Goal: Information Seeking & Learning: Learn about a topic

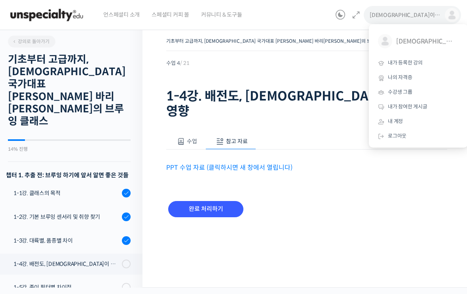
click at [422, 65] on span "내가 등록한 강의" at bounding box center [405, 62] width 35 height 7
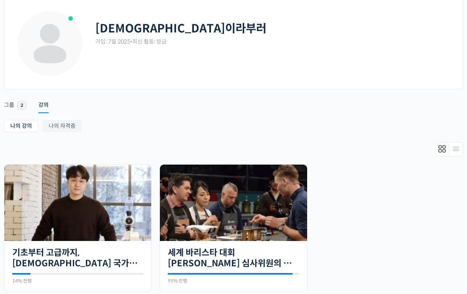
scroll to position [38, 0]
click at [291, 252] on link "세계 바리스타 대회 [PERSON_NAME] 심사위원의 커피 센서리 스킬 기초" at bounding box center [233, 258] width 131 height 22
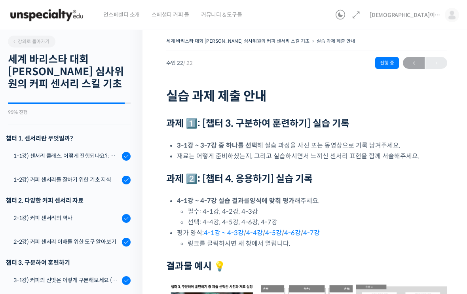
click at [94, 182] on div "1-2강) 커피 센서리를 잘하기 위한 기초 지식" at bounding box center [66, 179] width 106 height 9
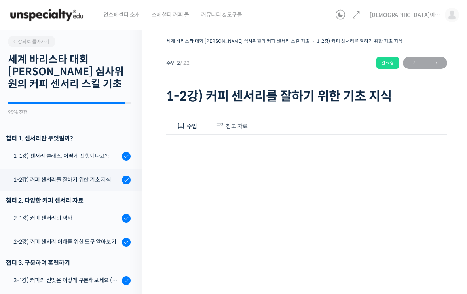
scroll to position [139, 0]
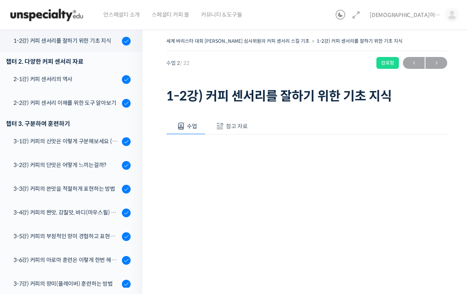
click at [245, 128] on span "참고 자료" at bounding box center [237, 126] width 22 height 7
click at [280, 153] on link "PPT 수업 자료 (클릭하시면 새 창에서 열립니다)" at bounding box center [229, 152] width 126 height 8
click at [73, 85] on link "2-1강) 커피 센서리의 역사" at bounding box center [69, 79] width 146 height 21
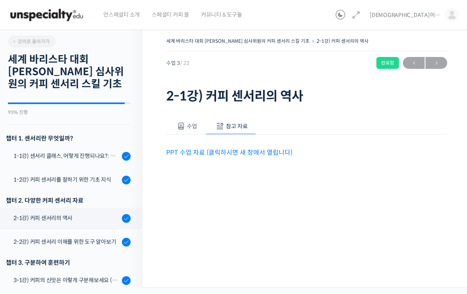
scroll to position [163, 0]
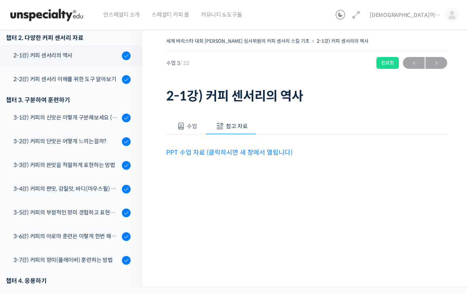
click at [265, 155] on link "PPT 수업 자료 (클릭하시면 새 창에서 열립니다)" at bounding box center [229, 152] width 126 height 8
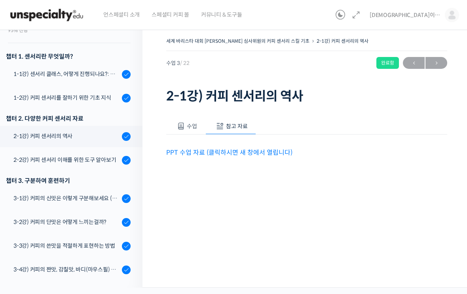
scroll to position [74, 0]
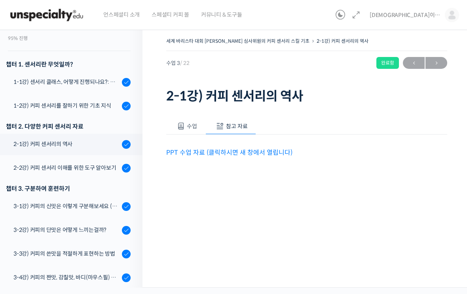
click at [92, 166] on div "2-2강) 커피 센서리 이해를 위한 도구 알아보기" at bounding box center [66, 167] width 106 height 9
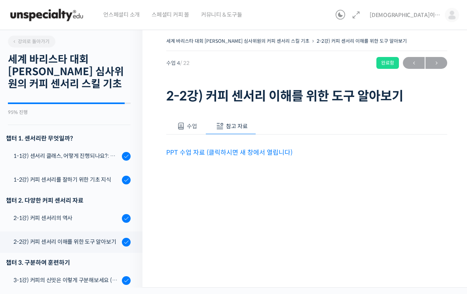
click at [250, 152] on link "PPT 수업 자료 (클릭하시면 새 창에서 열립니다)" at bounding box center [229, 152] width 126 height 8
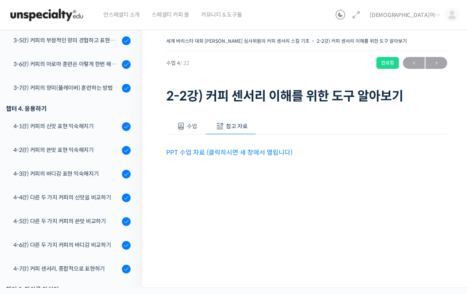
scroll to position [340, 0]
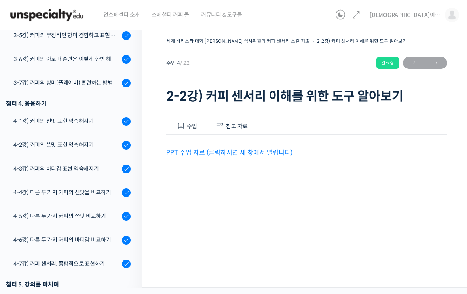
click at [96, 119] on div "4-1강) 커피의 신맛 표현 익숙해지기" at bounding box center [66, 121] width 106 height 9
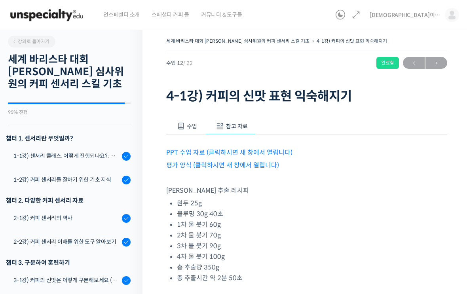
scroll to position [405, 0]
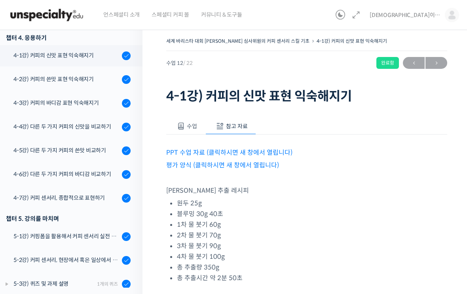
click at [263, 149] on link "PPT 수업 자료 (클릭하시면 새 창에서 열립니다)" at bounding box center [229, 152] width 126 height 8
click at [220, 168] on link "평가 양식 (클릭하시면 새 창에서 열립니다)" at bounding box center [222, 165] width 113 height 8
click at [102, 104] on div "4-3강) 커피의 바디감 표현 익숙해지기" at bounding box center [66, 102] width 106 height 9
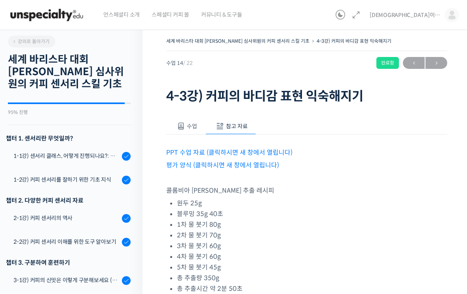
scroll to position [428, 0]
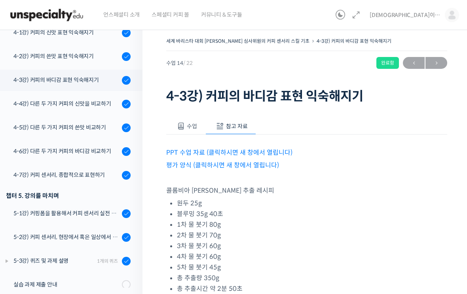
click at [268, 165] on link "평가 양식 (클릭하시면 새 창에서 열립니다)" at bounding box center [222, 165] width 113 height 8
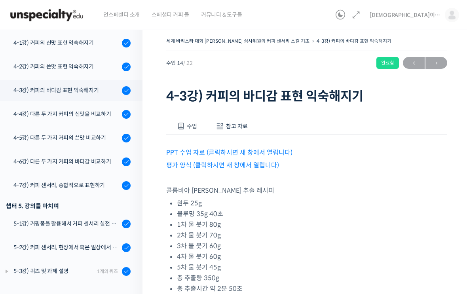
scroll to position [417, 0]
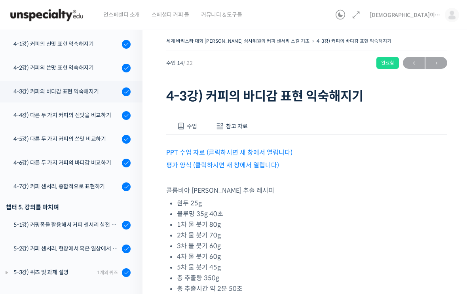
click at [103, 94] on div "4-3강) 커피의 바디감 표현 익숙해지기" at bounding box center [66, 91] width 106 height 9
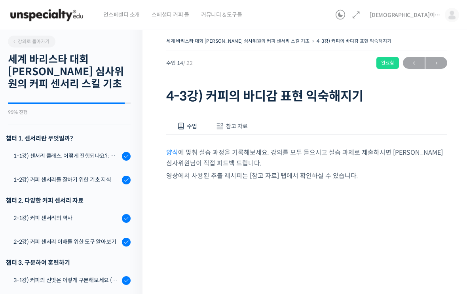
scroll to position [428, 0]
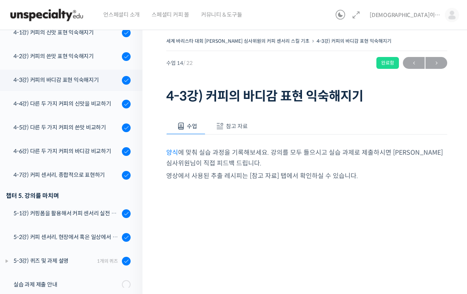
click at [86, 108] on link "4-4강) 다른 두 가지 커피의 신맛을 비교하기" at bounding box center [69, 103] width 146 height 21
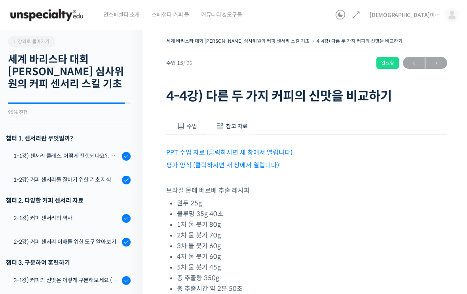
scroll to position [428, 0]
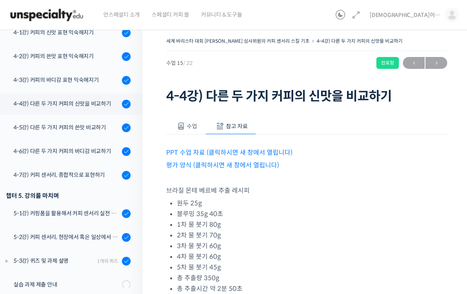
click at [243, 167] on link "평가 양식 (클릭하시면 새 창에서 열립니다)" at bounding box center [222, 165] width 113 height 8
click at [101, 157] on link "4-6강) 다른 두 가지 커피의 바디감 비교하기" at bounding box center [69, 151] width 146 height 21
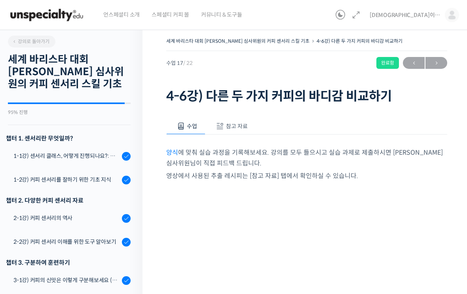
scroll to position [428, 0]
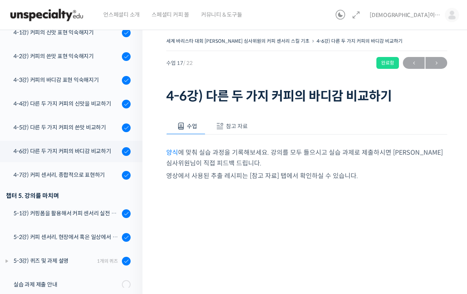
click at [246, 129] on span "참고 자료" at bounding box center [237, 126] width 22 height 7
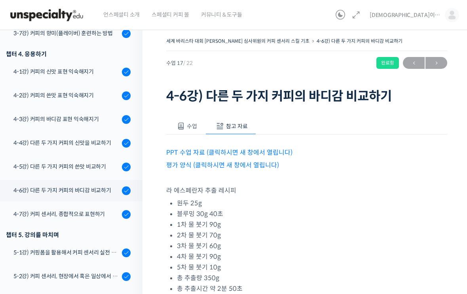
scroll to position [365, 0]
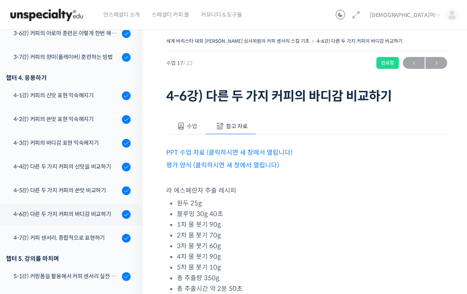
click at [100, 193] on div "4-5강) 다른 두 가지 커피의 쓴맛 비교하기" at bounding box center [66, 190] width 106 height 9
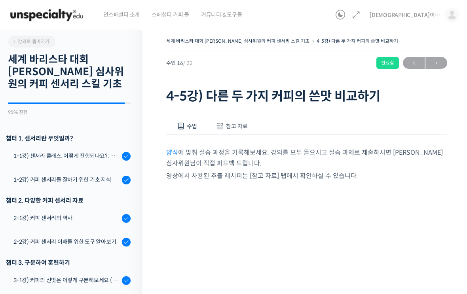
scroll to position [428, 0]
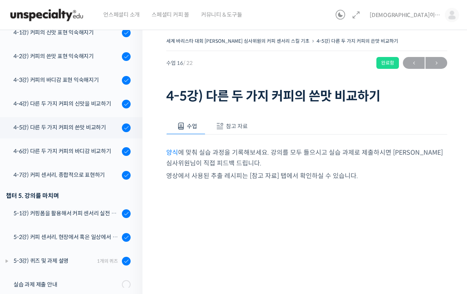
click at [233, 129] on span "참고 자료" at bounding box center [237, 126] width 22 height 7
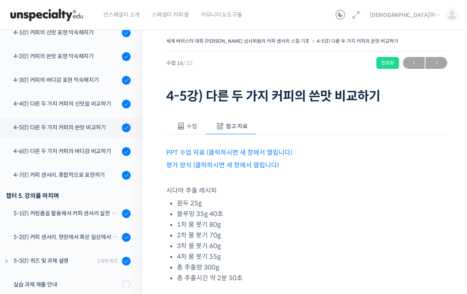
click at [256, 162] on link "평가 양식 (클릭하시면 새 창에서 열립니다)" at bounding box center [222, 165] width 113 height 8
click at [85, 154] on div "4-6강) 다른 두 가지 커피의 바디감 비교하기" at bounding box center [66, 151] width 106 height 9
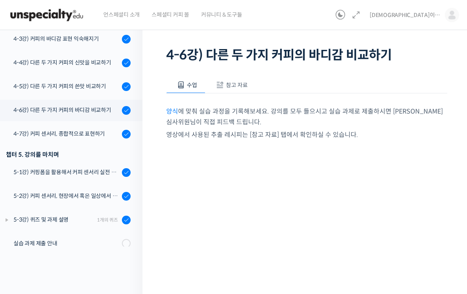
scroll to position [40, 0]
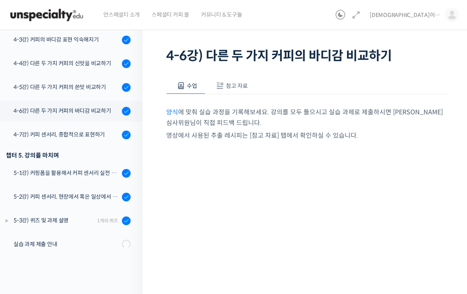
click at [245, 90] on button "참고 자료" at bounding box center [230, 86] width 51 height 17
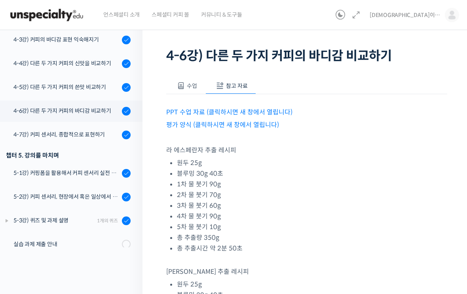
click at [247, 127] on link "평가 양식 (클릭하시면 새 창에서 열립니다)" at bounding box center [222, 125] width 113 height 8
click at [96, 174] on div "5-1강) 커핑폼을 활용해서 커피 센서리 실전 연습하기" at bounding box center [66, 172] width 106 height 9
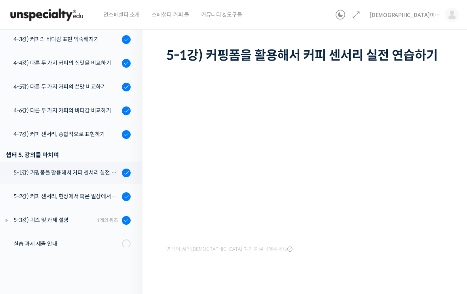
scroll to position [40, 0]
click at [100, 135] on div "4-7강) 커피 센서리, 종합적으로 표현하기" at bounding box center [66, 134] width 106 height 9
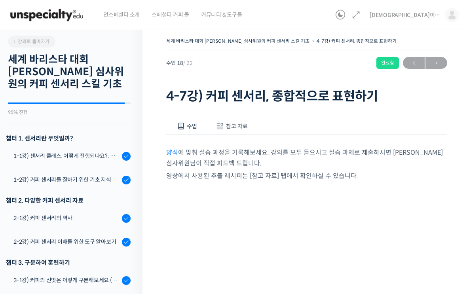
click at [244, 121] on button "참고 자료" at bounding box center [230, 126] width 51 height 17
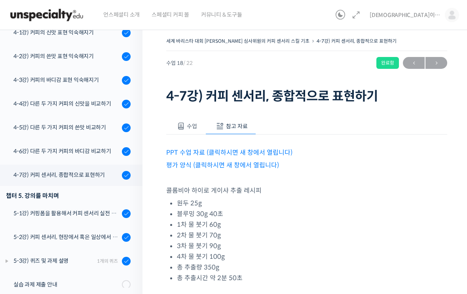
click at [246, 167] on link "평가 양식 (클릭하시면 새 창에서 열립니다)" at bounding box center [222, 165] width 113 height 8
click at [106, 239] on div "5-2강) 커피 센서리, 현장에서 혹은 일상에서 활용하기" at bounding box center [66, 237] width 106 height 9
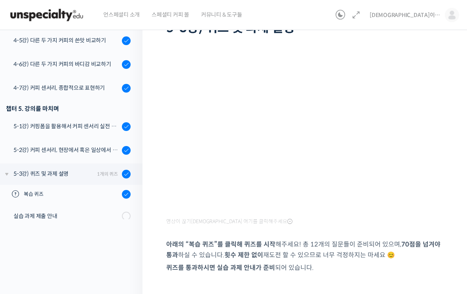
scroll to position [68, 0]
click at [93, 219] on div "실습 과제 제출 안내" at bounding box center [66, 216] width 106 height 9
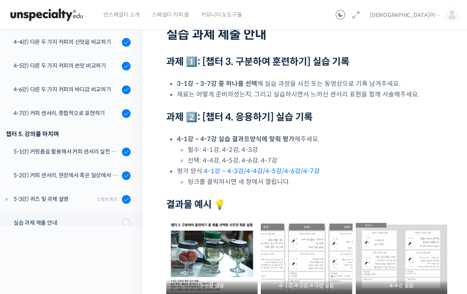
scroll to position [78, 0]
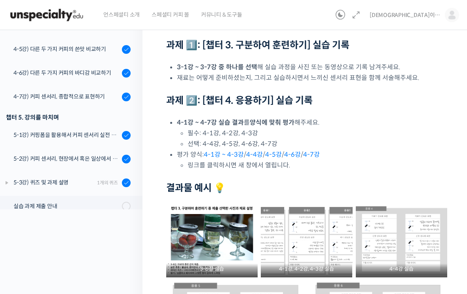
click at [225, 137] on li "필수: 4-1강, 4-2강, 4-3강" at bounding box center [316, 133] width 259 height 11
click at [250, 138] on li "선택: 4-4강, 4-5강, 4-6강, 4-7강" at bounding box center [316, 143] width 259 height 11
click at [279, 144] on li "선택: 4-4강, 4-5강, 4-6강, 4-7강" at bounding box center [316, 143] width 259 height 11
click at [345, 117] on li "4-1강 ~ 4-7강 실습 결과 를 양식에 맞춰 평가 해주세요. 필수: 4-1강, 4-2강, 4-3강 선택: 4-4강, 4-5강, 4-6강, …" at bounding box center [312, 133] width 270 height 32
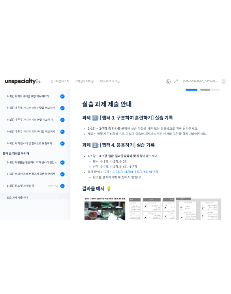
scroll to position [0, 0]
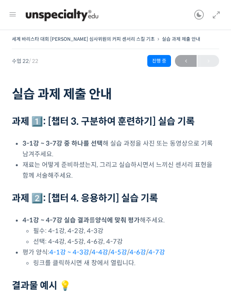
click at [14, 15] on icon at bounding box center [12, 14] width 9 height 9
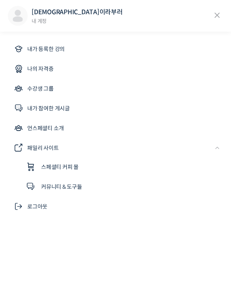
click at [65, 55] on link "내가 등록한 강의" at bounding box center [116, 49] width 216 height 19
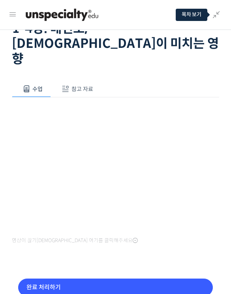
scroll to position [65, 0]
click at [91, 86] on span "참고 자료" at bounding box center [83, 89] width 22 height 7
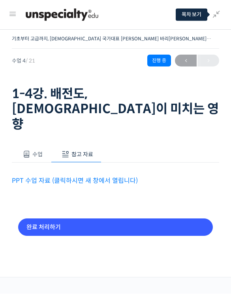
click at [24, 151] on span at bounding box center [27, 155] width 8 height 8
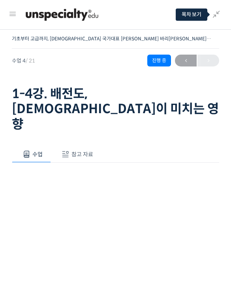
scroll to position [0, 0]
click at [217, 17] on icon at bounding box center [216, 14] width 9 height 9
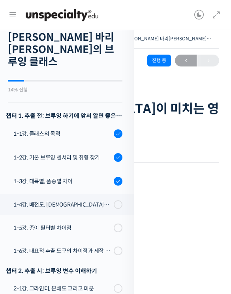
scroll to position [59, 0]
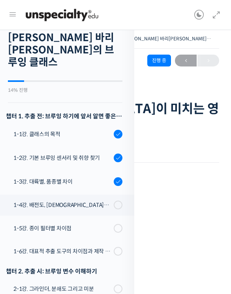
click at [96, 130] on div "1-1강. 클래스의 목적" at bounding box center [62, 134] width 98 height 9
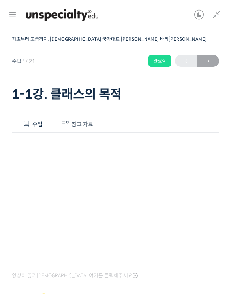
click at [219, 16] on icon at bounding box center [216, 14] width 9 height 9
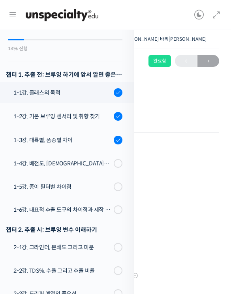
click at [95, 106] on link "1-2강. 기본 브루잉 센서리 및 취향 찾기" at bounding box center [65, 116] width 138 height 21
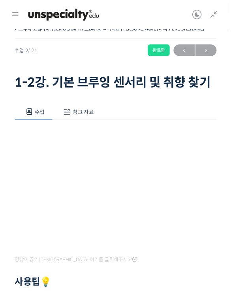
scroll to position [76, 0]
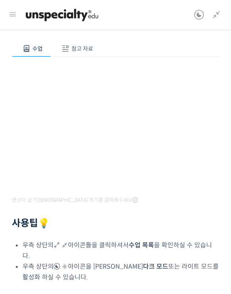
click at [213, 21] on link at bounding box center [214, 15] width 13 height 30
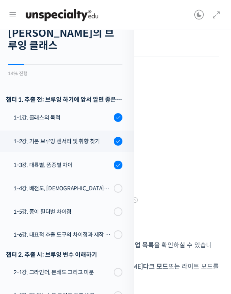
scroll to position [0, 0]
click at [89, 161] on div "1-3강. 대륙별, 품종별 차이" at bounding box center [62, 165] width 98 height 9
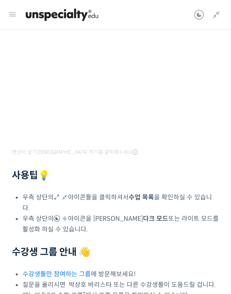
scroll to position [123, 0]
